Goal: Task Accomplishment & Management: Manage account settings

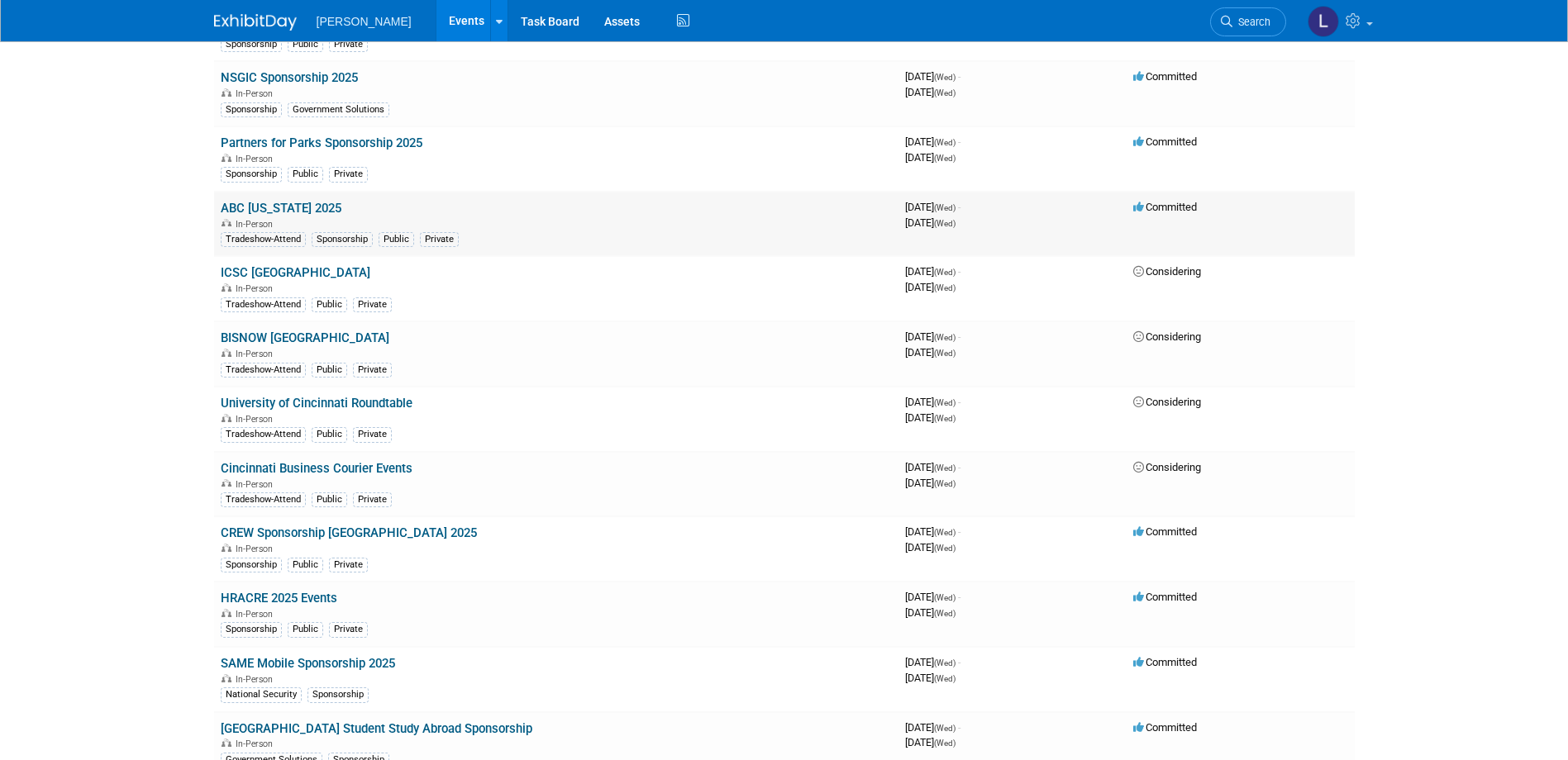
scroll to position [4085, 0]
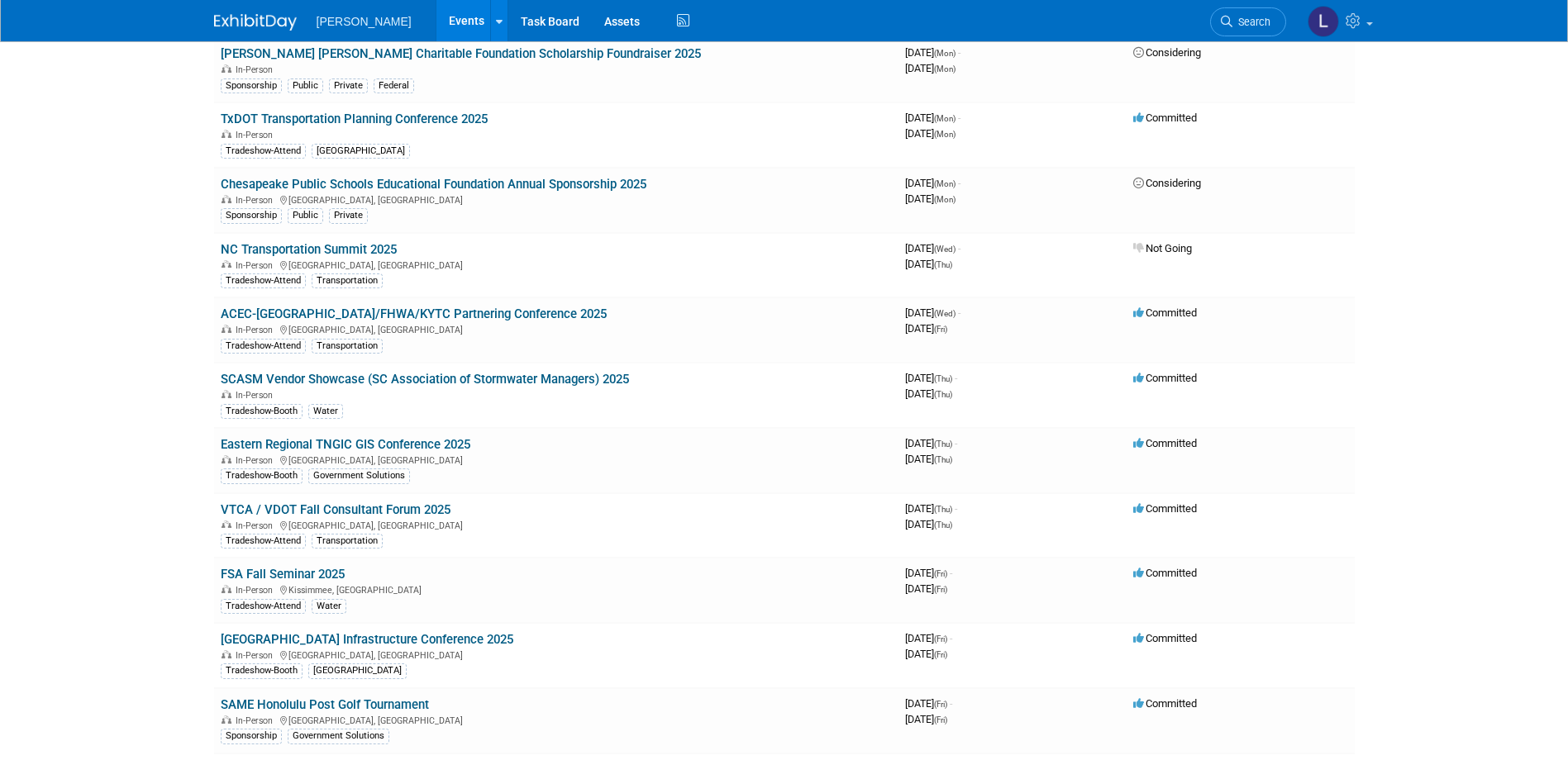
click at [503, 383] on link "SCASM Vendor Showcase (SC Association of Stormwater Managers) 2025" at bounding box center [425, 379] width 408 height 15
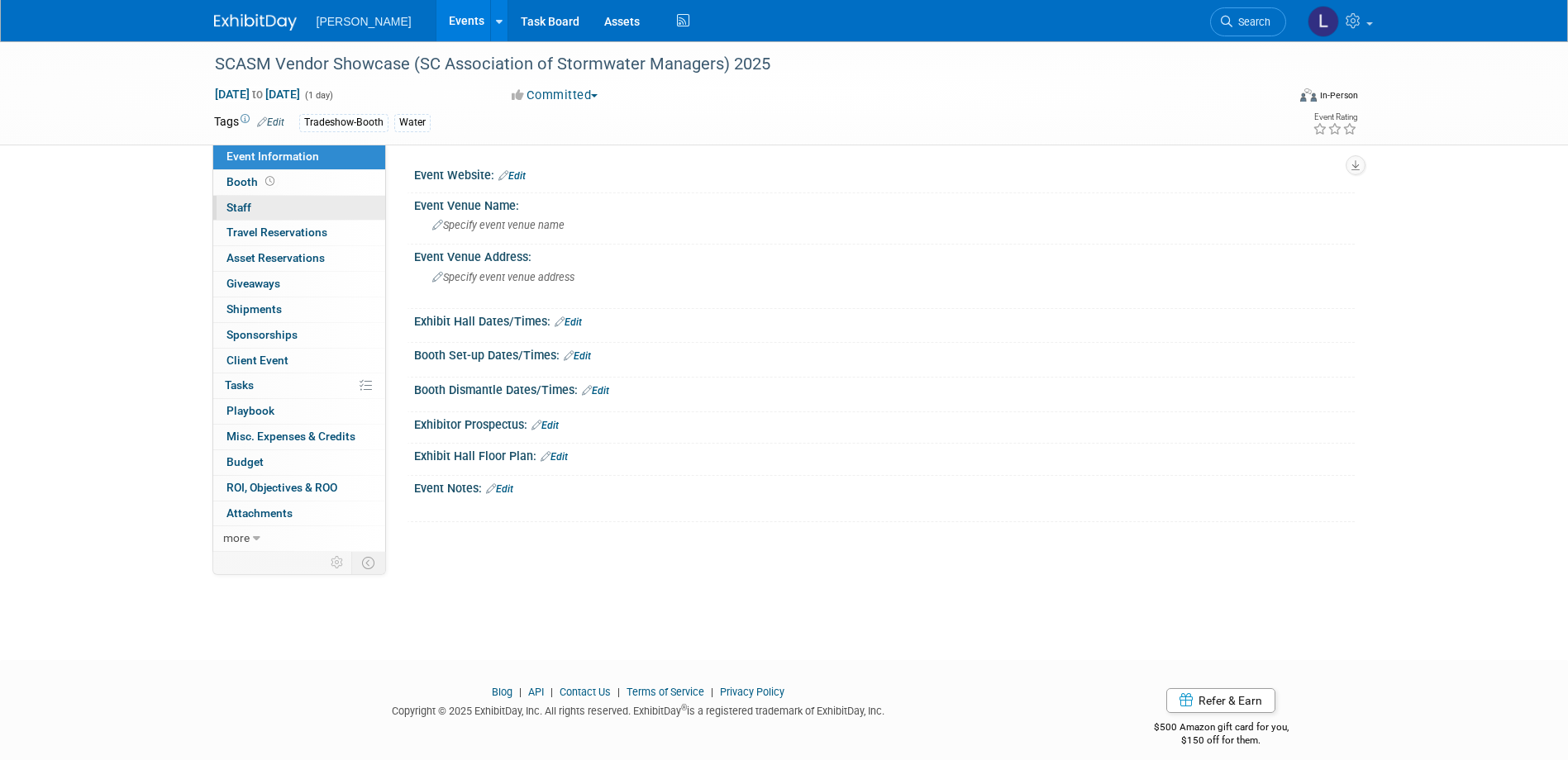
click at [285, 209] on link "0 Staff 0" at bounding box center [299, 208] width 172 height 25
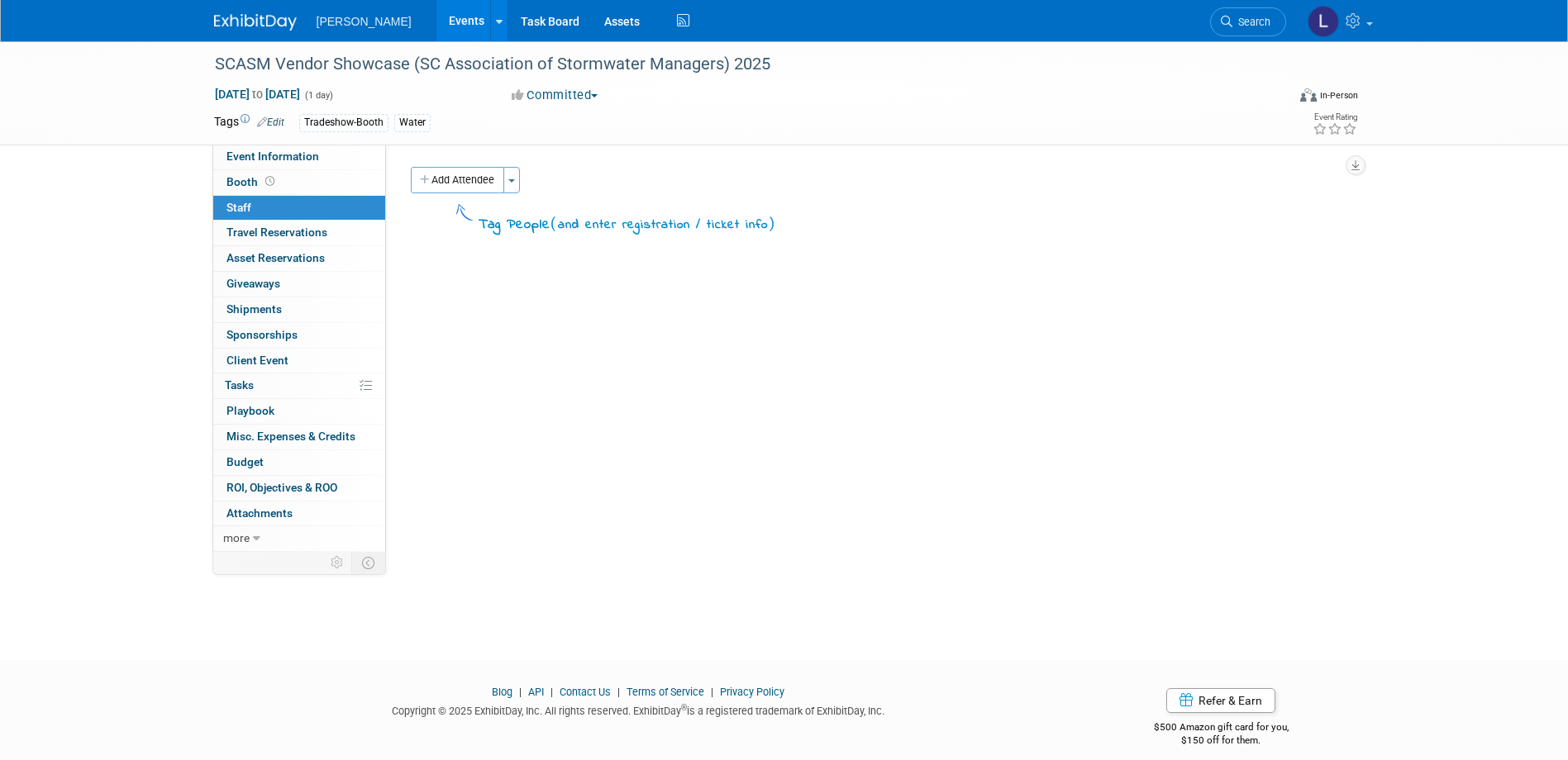
click at [460, 177] on button "Add Attendee" at bounding box center [457, 180] width 93 height 27
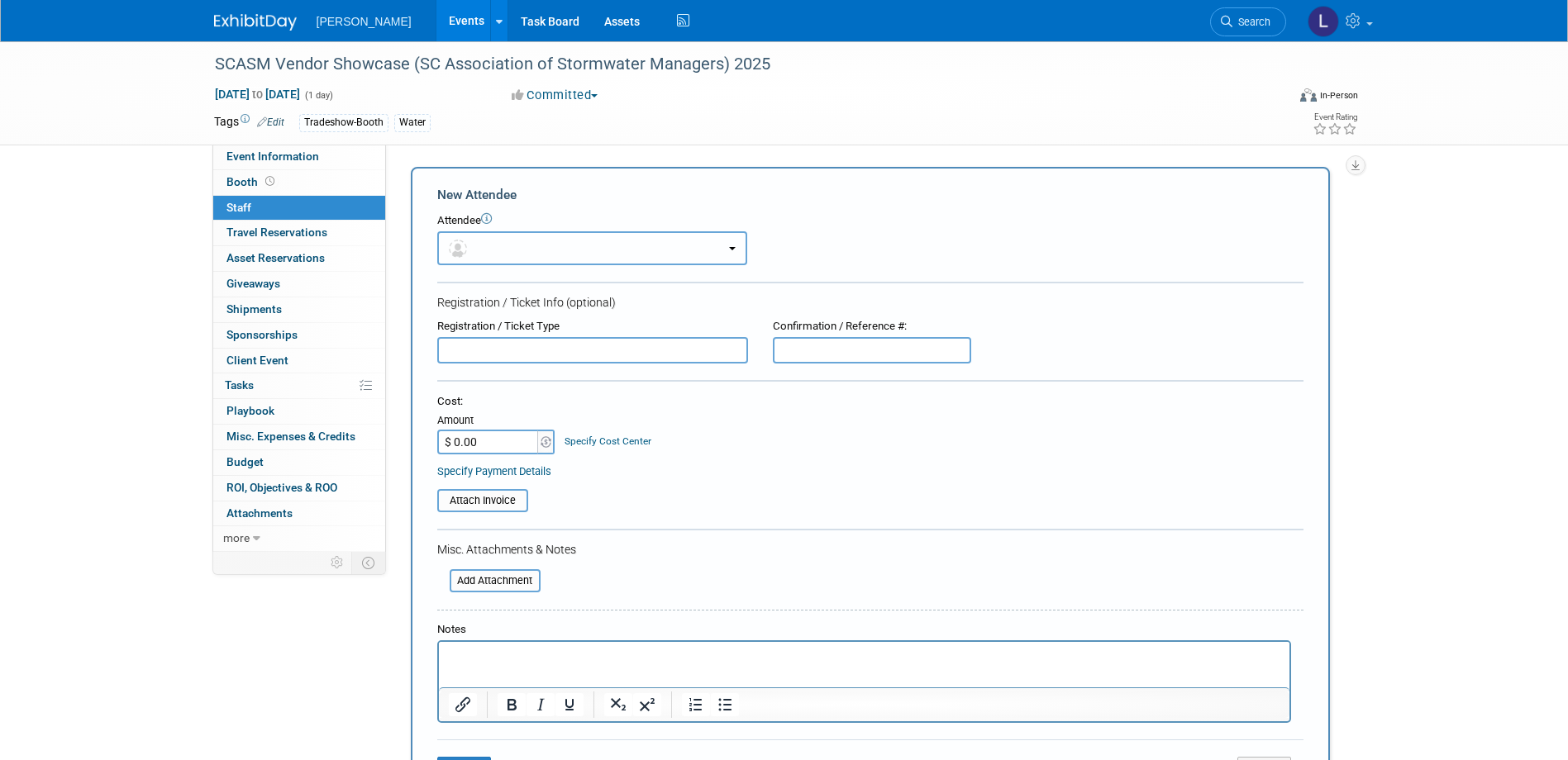
click at [510, 244] on button "button" at bounding box center [592, 248] width 310 height 34
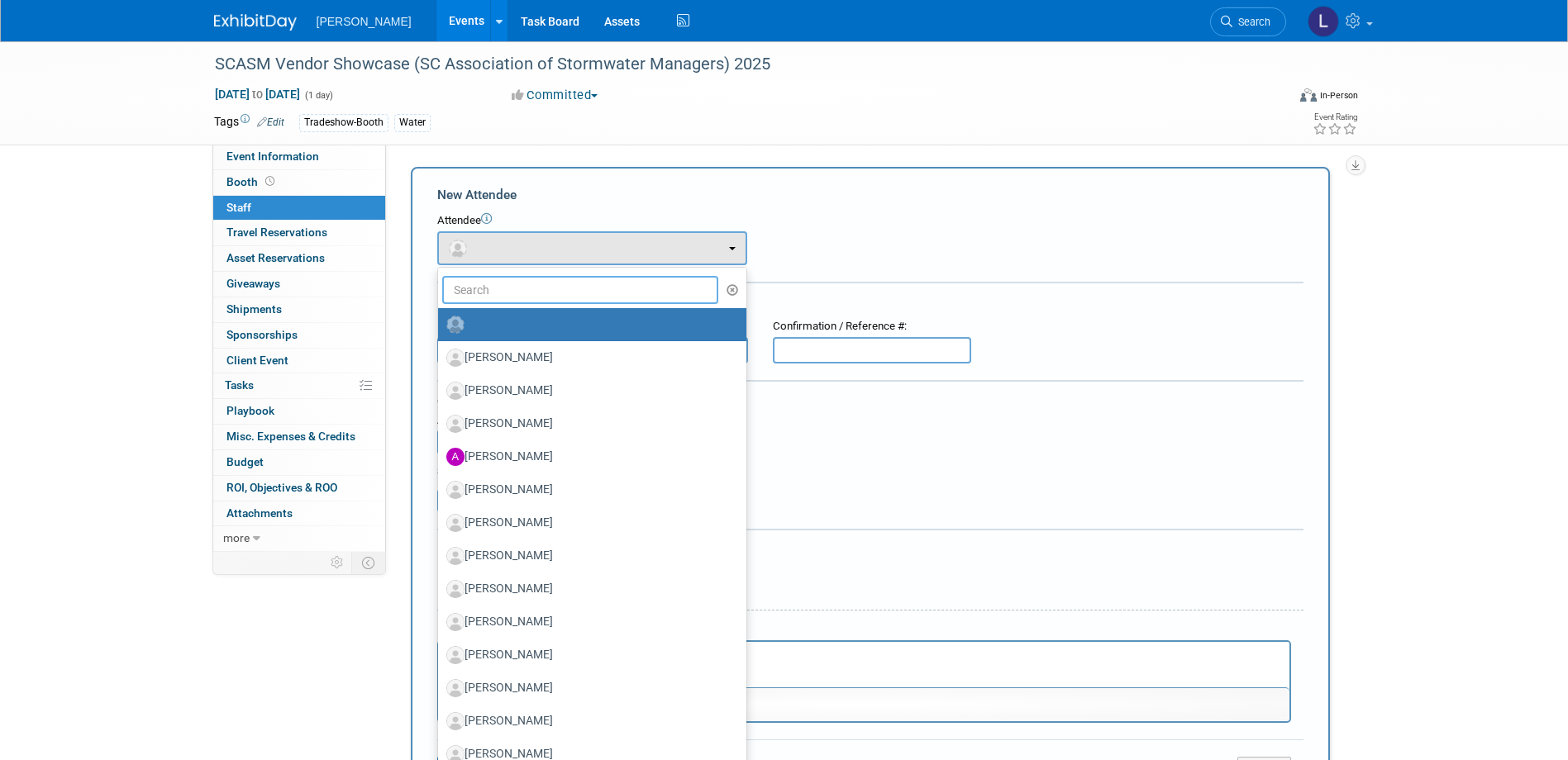
click at [507, 285] on input "text" at bounding box center [581, 289] width 277 height 28
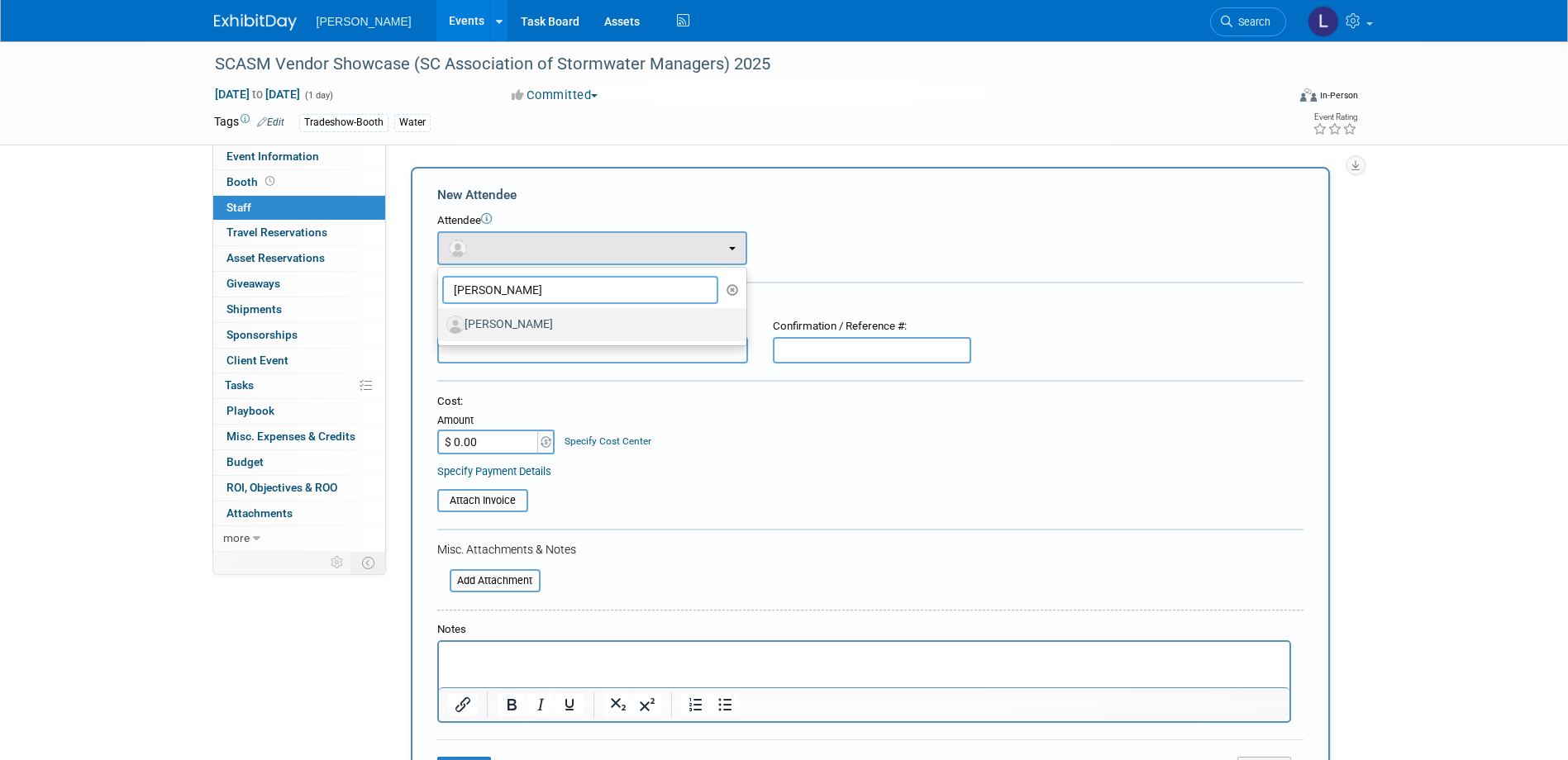
type input "[PERSON_NAME]"
click at [515, 315] on label "[PERSON_NAME]" at bounding box center [588, 325] width 284 height 27
click at [441, 317] on input "Brian Behrens" at bounding box center [435, 322] width 11 height 11
select select "96d6cfc0-9881-4279-95a6-792d0654f997"
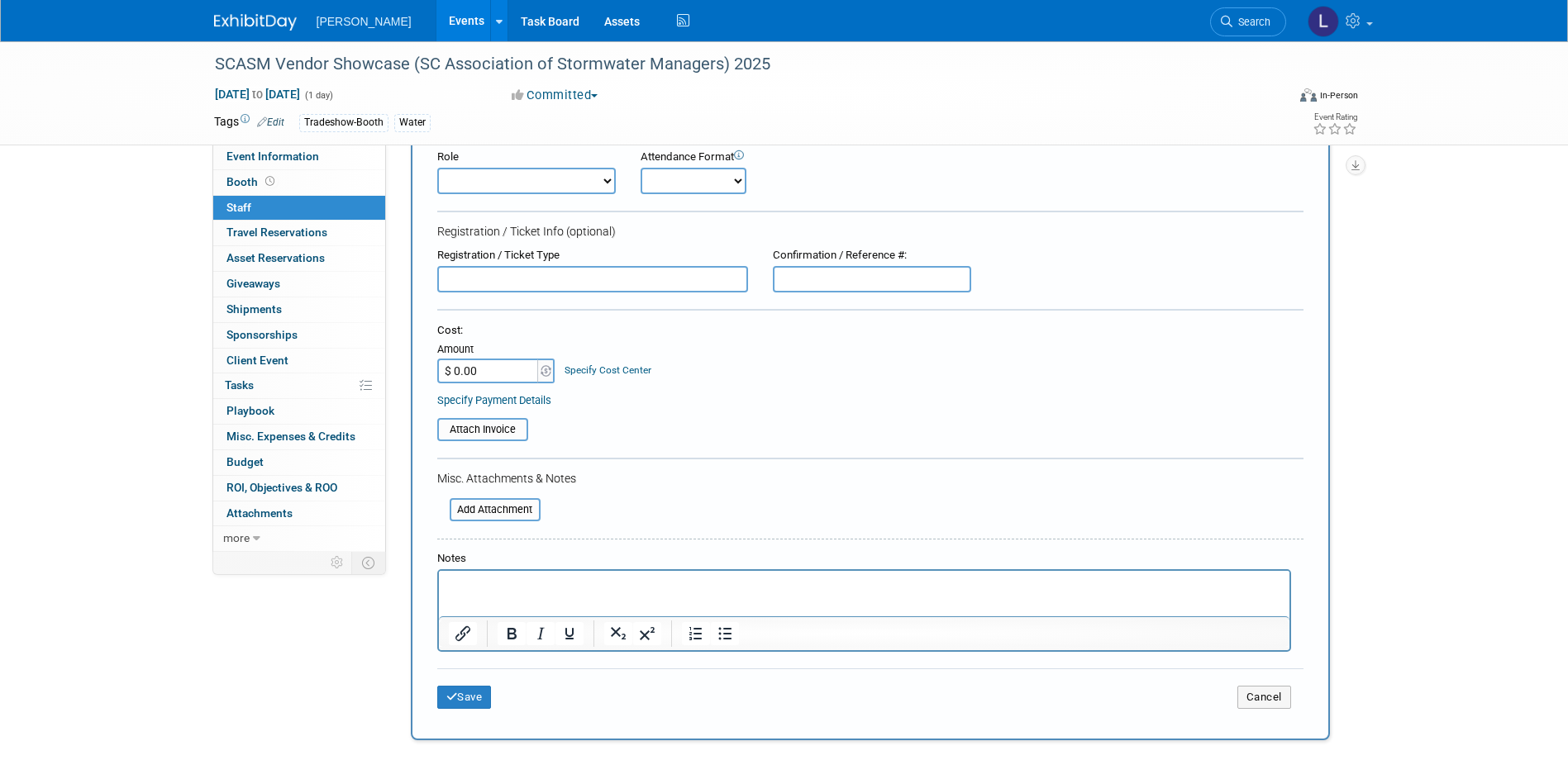
scroll to position [165, 0]
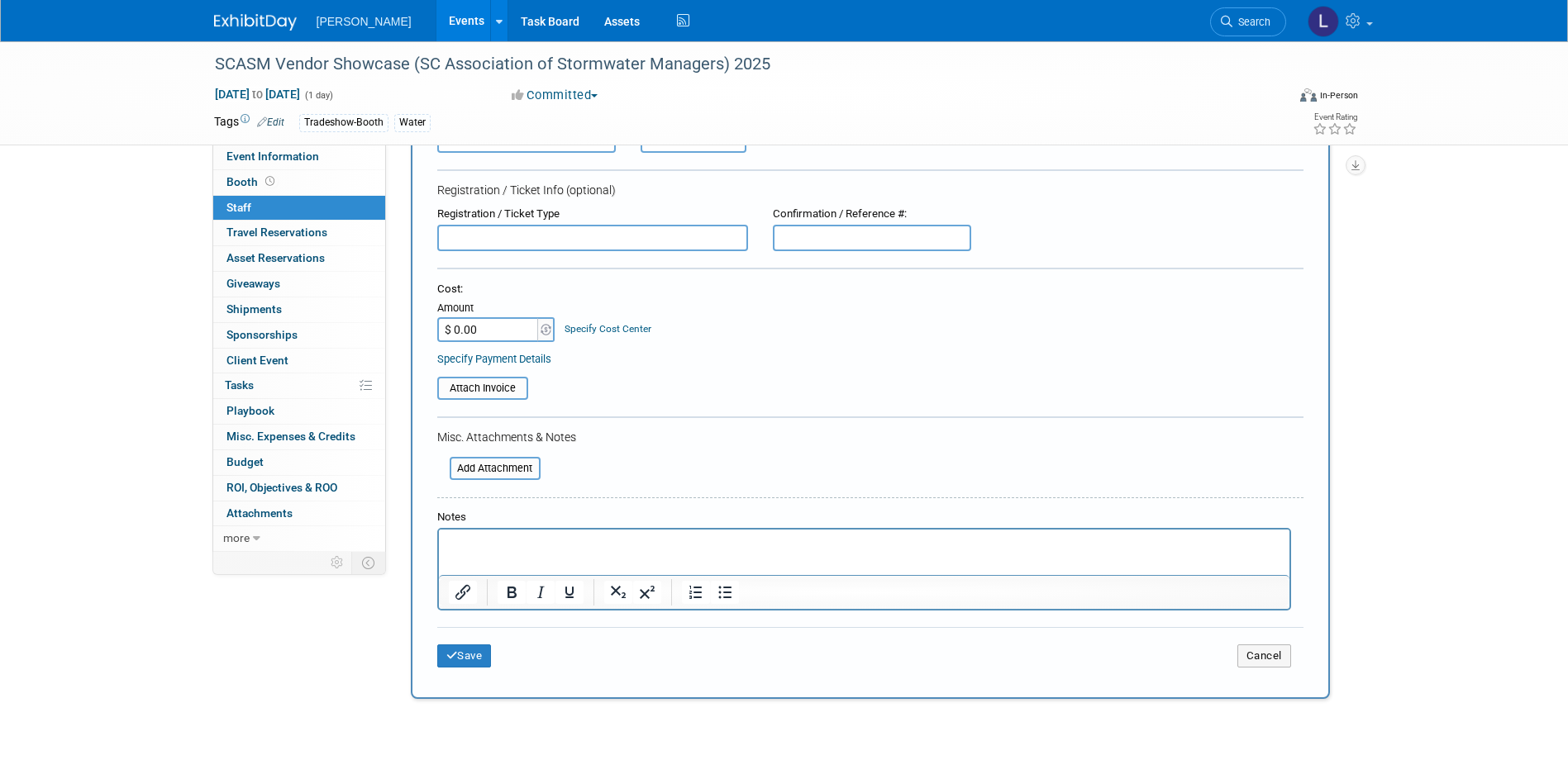
drag, startPoint x: 609, startPoint y: 555, endPoint x: 1205, endPoint y: 1030, distance: 762.1
click at [609, 553] on html at bounding box center [863, 541] width 850 height 23
click at [522, 542] on p "Use as free registraion wih booth" at bounding box center [864, 544] width 832 height 17
click at [582, 546] on p "Use as free registration wih booth" at bounding box center [864, 544] width 832 height 17
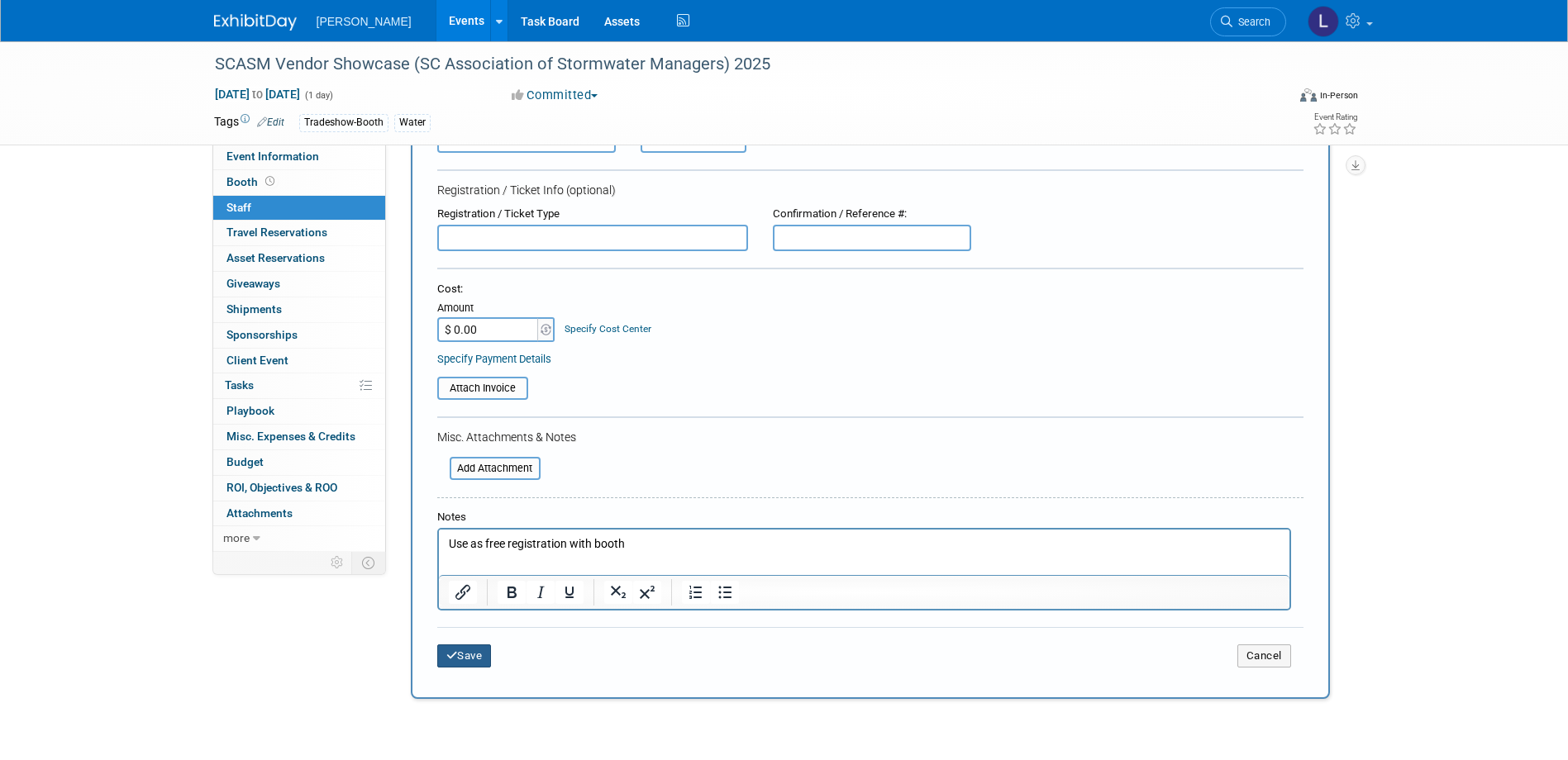
click at [489, 651] on button "Save" at bounding box center [464, 656] width 55 height 23
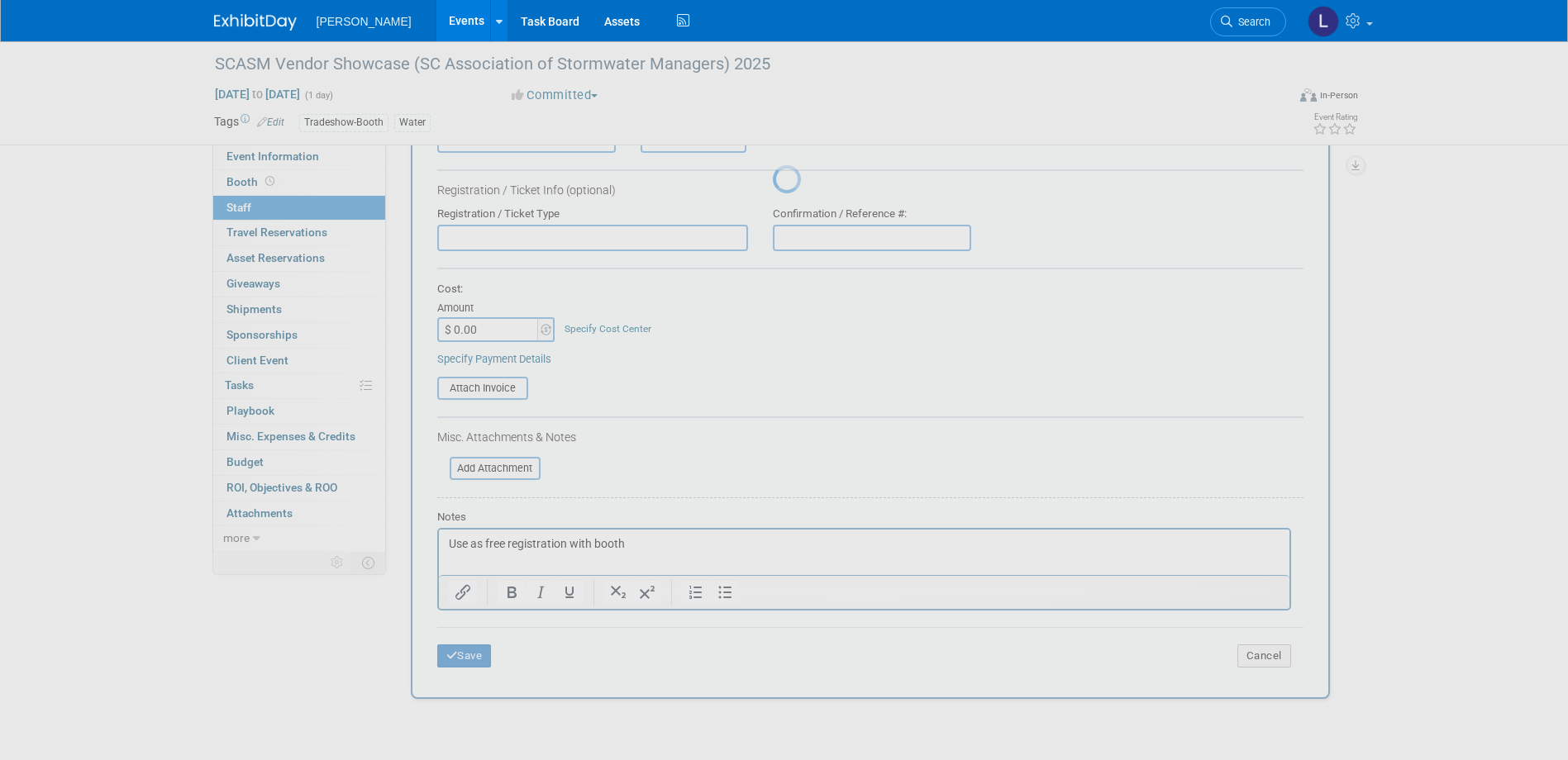
scroll to position [16, 0]
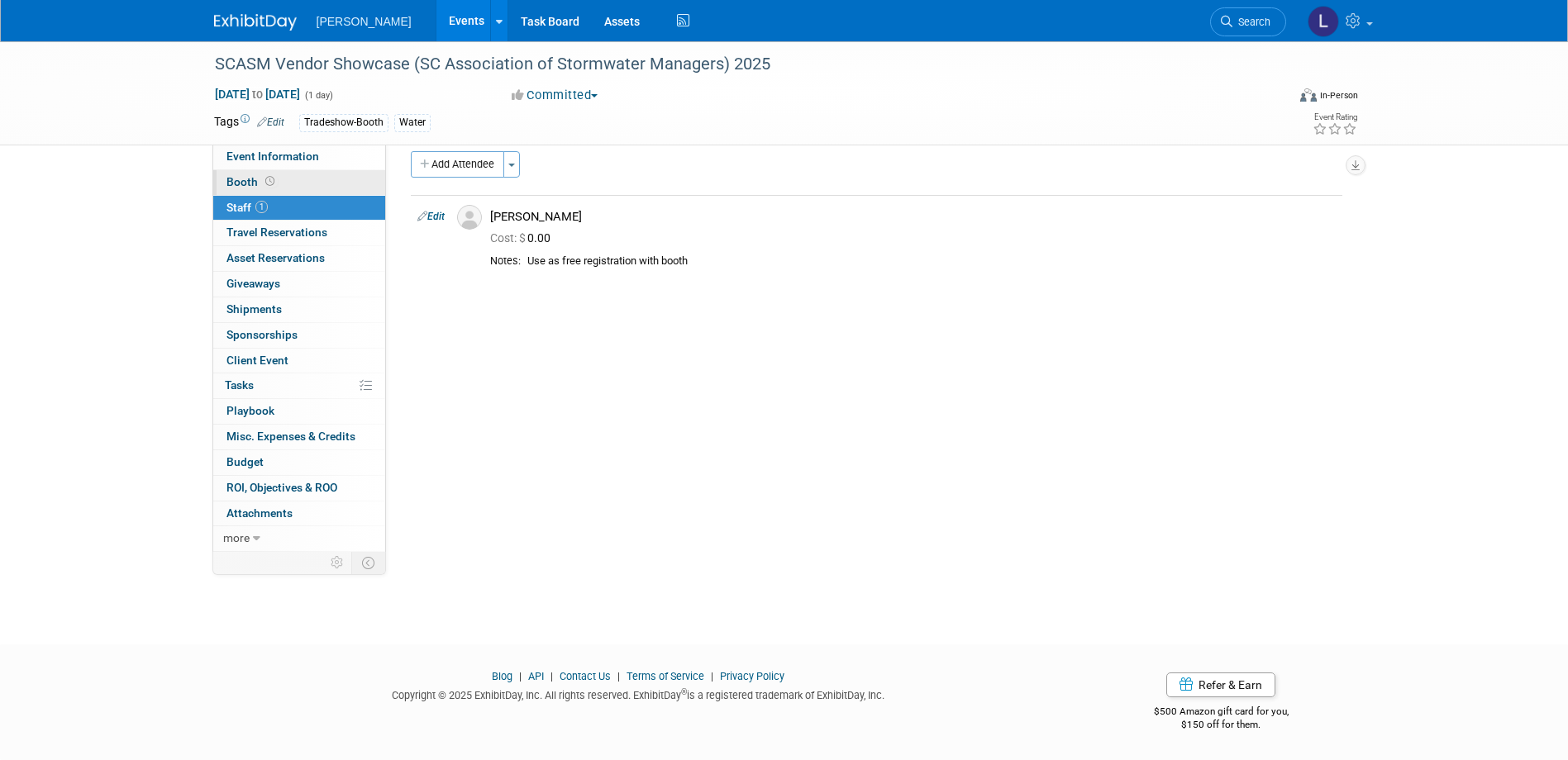
click at [301, 182] on link "Booth" at bounding box center [299, 183] width 172 height 25
